Goal: Task Accomplishment & Management: Use online tool/utility

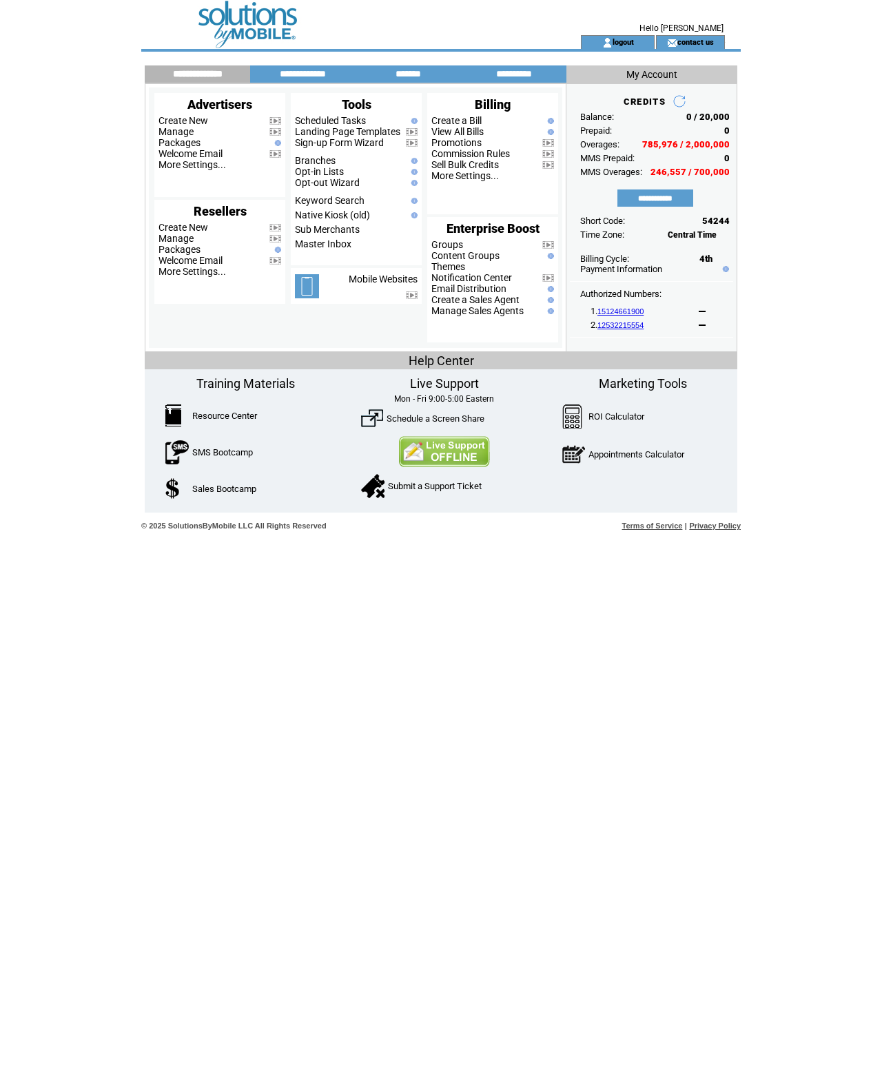
click at [181, 142] on link "Packages" at bounding box center [179, 142] width 42 height 11
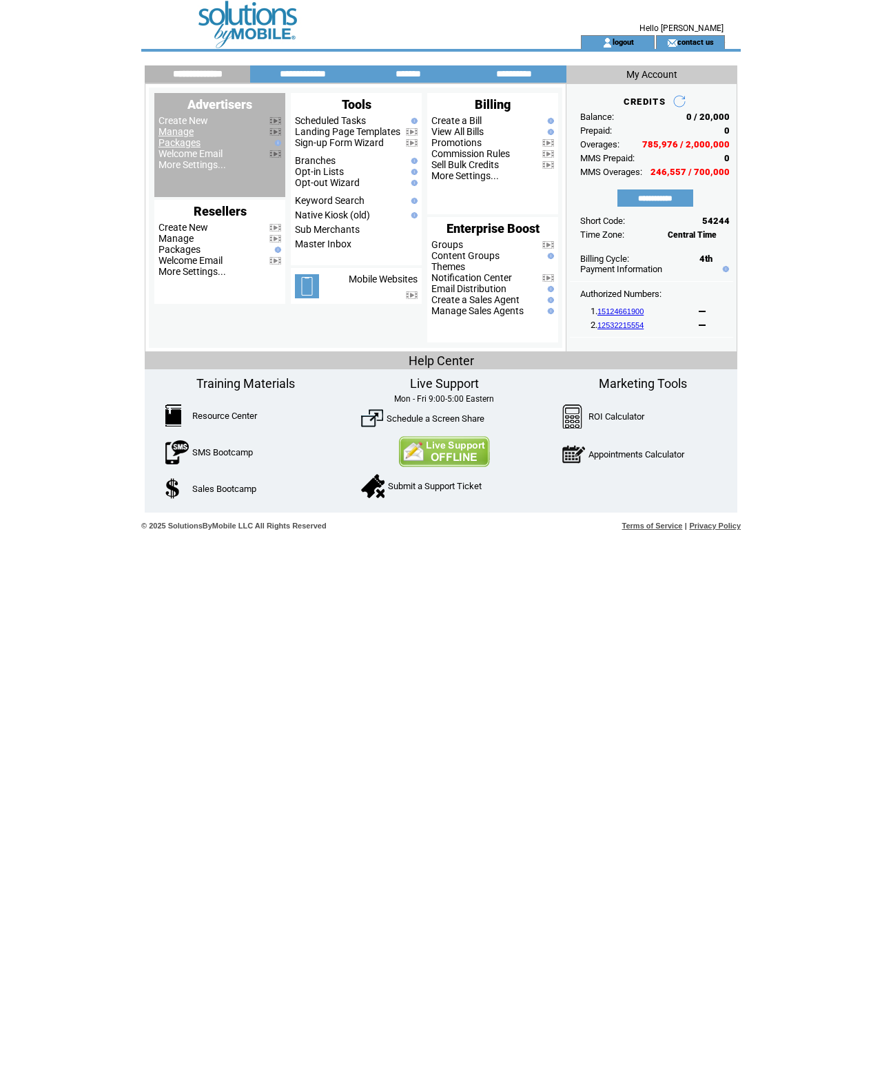
click at [178, 132] on link "Manage" at bounding box center [175, 131] width 35 height 11
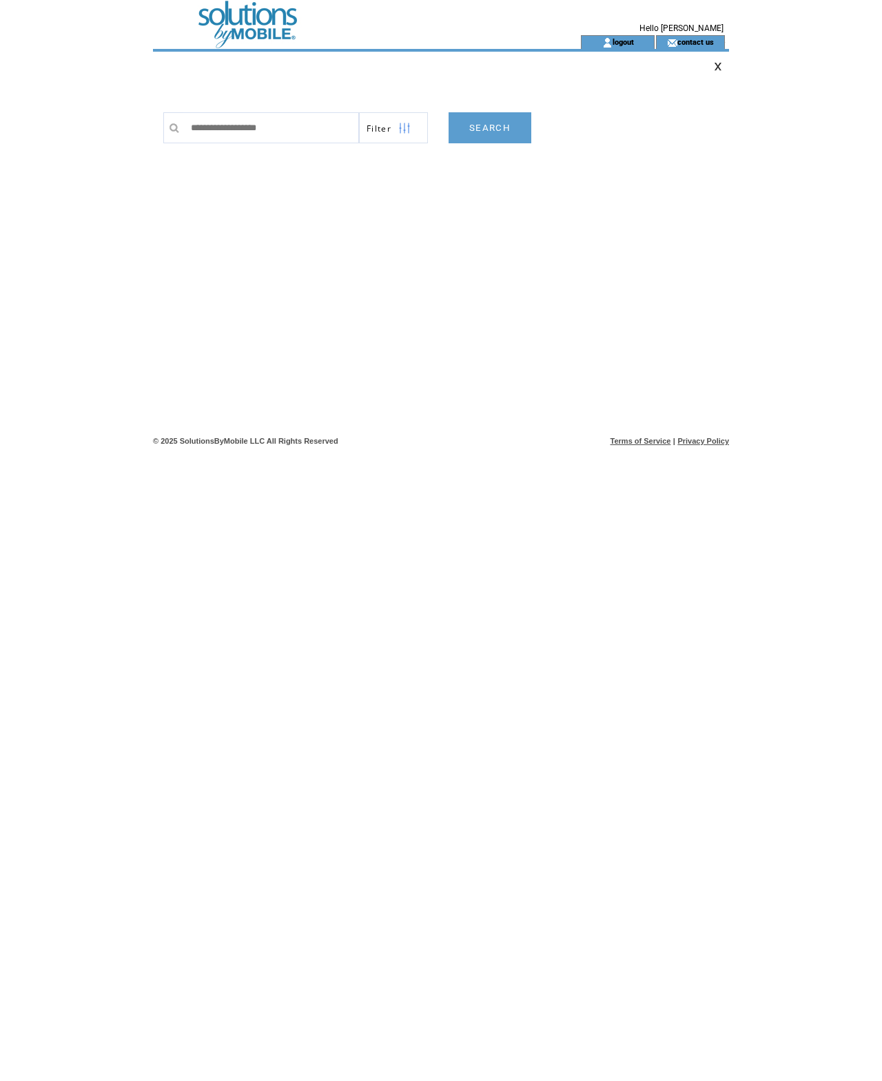
click at [320, 140] on input "text" at bounding box center [271, 127] width 175 height 31
type input "*******"
click at [508, 132] on link "SEARCH" at bounding box center [489, 127] width 83 height 31
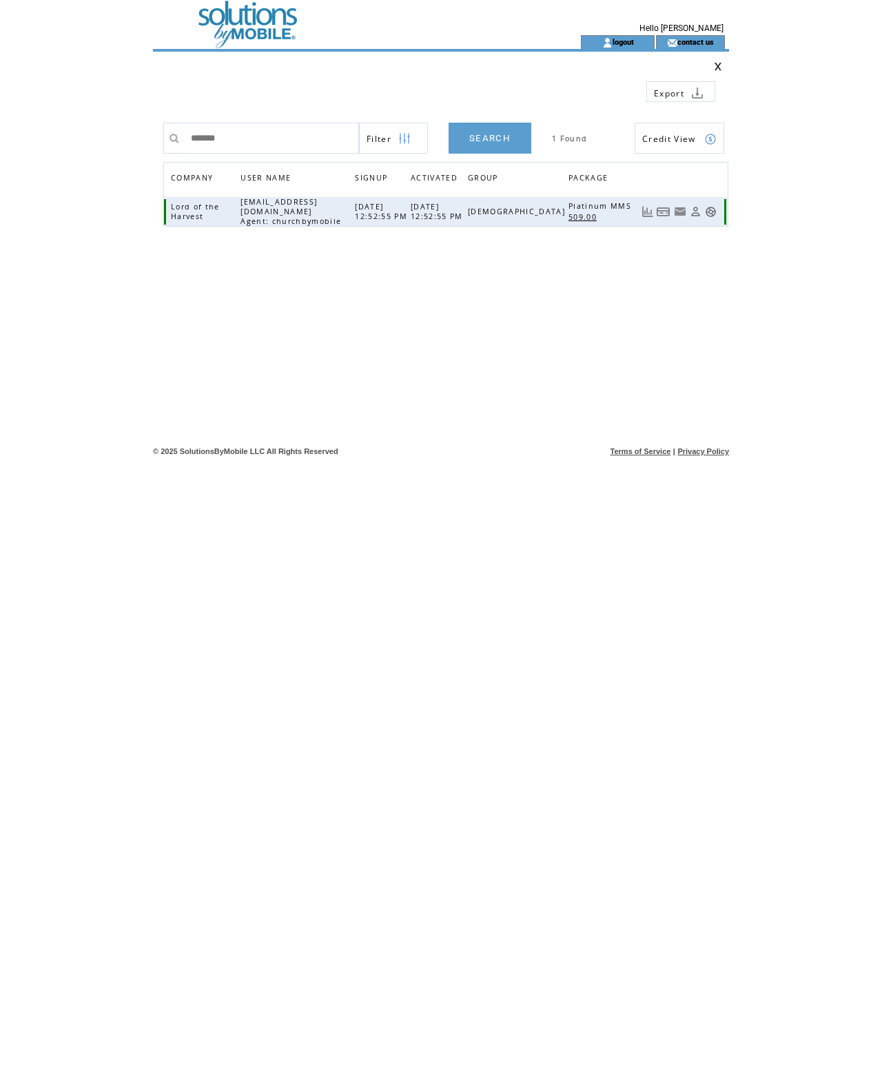
click at [710, 207] on link at bounding box center [711, 212] width 12 height 12
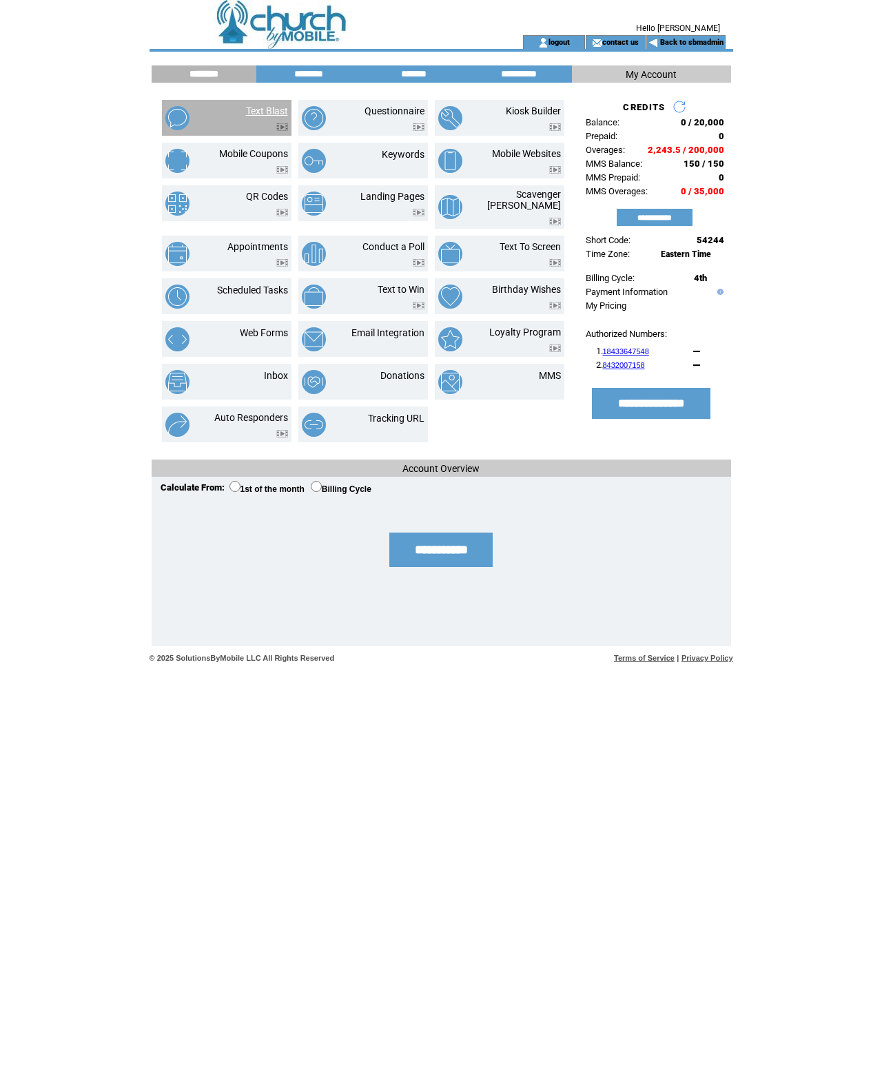
click at [260, 105] on link "Text Blast" at bounding box center [267, 110] width 42 height 11
click at [537, 152] on link "Mobile Websites" at bounding box center [526, 153] width 69 height 11
